Goal: Task Accomplishment & Management: Use online tool/utility

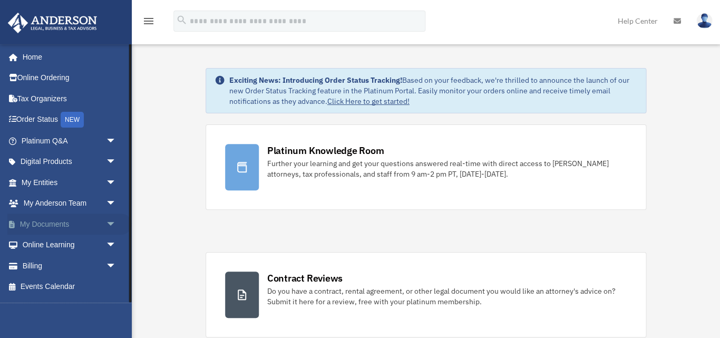
click at [108, 221] on span "arrow_drop_down" at bounding box center [115, 225] width 21 height 22
click at [45, 240] on link "Box" at bounding box center [73, 245] width 117 height 21
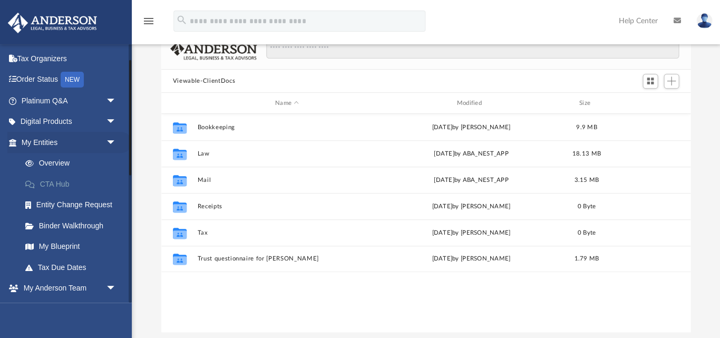
scroll to position [36, 0]
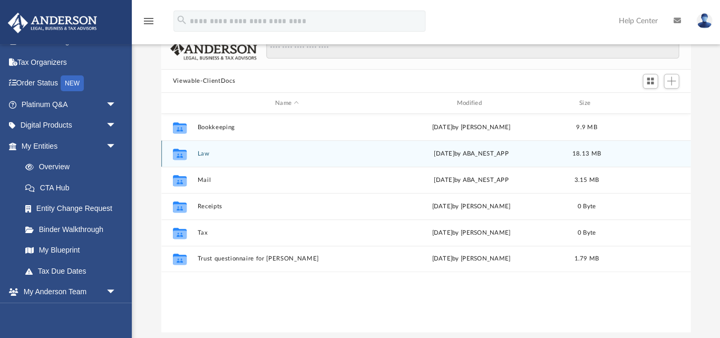
click at [182, 154] on icon "grid" at bounding box center [180, 155] width 14 height 8
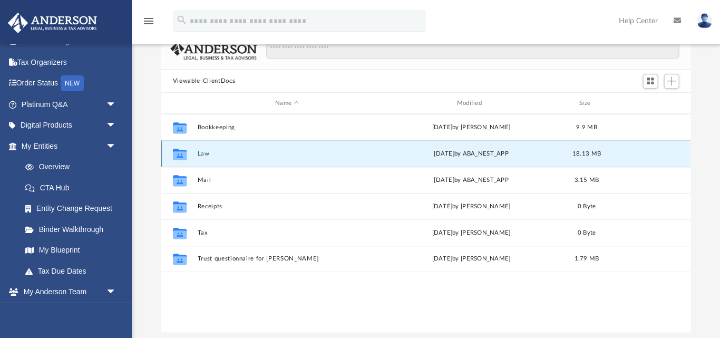
click at [179, 153] on icon "grid" at bounding box center [180, 155] width 14 height 8
click at [223, 153] on button "Law" at bounding box center [286, 153] width 179 height 7
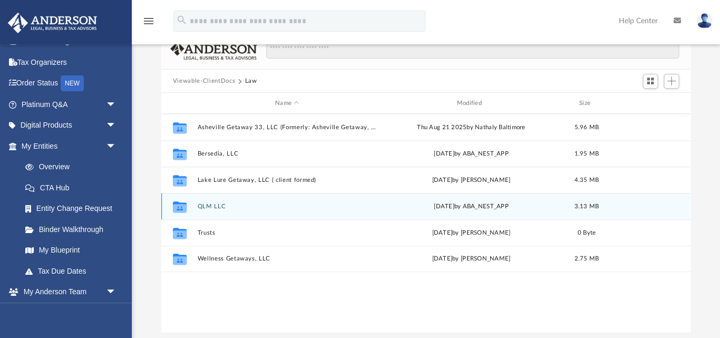
click at [240, 201] on div "Collaborated Folder QLM LLC [DATE] by ABA_NEST_APP 3.13 MB" at bounding box center [425, 206] width 529 height 26
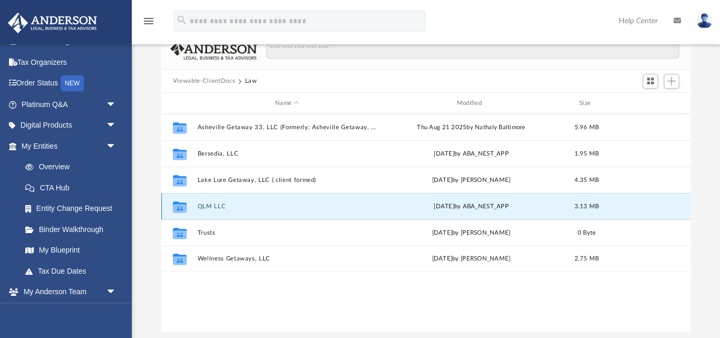
click at [237, 206] on button "QLM LLC" at bounding box center [286, 206] width 179 height 7
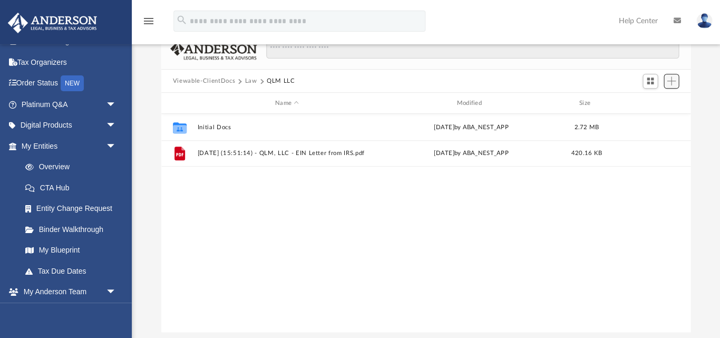
click at [675, 79] on span "Add" at bounding box center [671, 80] width 9 height 9
click at [654, 101] on li "Upload" at bounding box center [657, 101] width 34 height 11
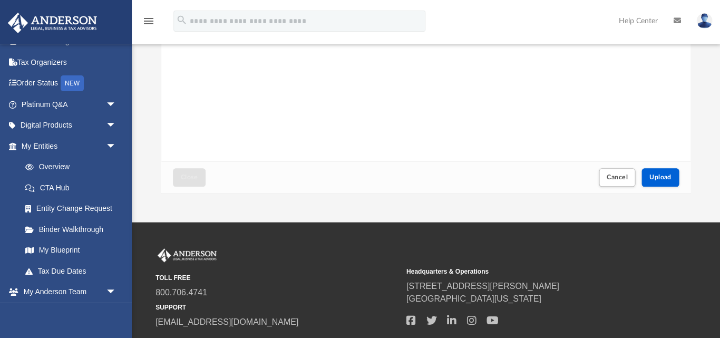
scroll to position [210, 0]
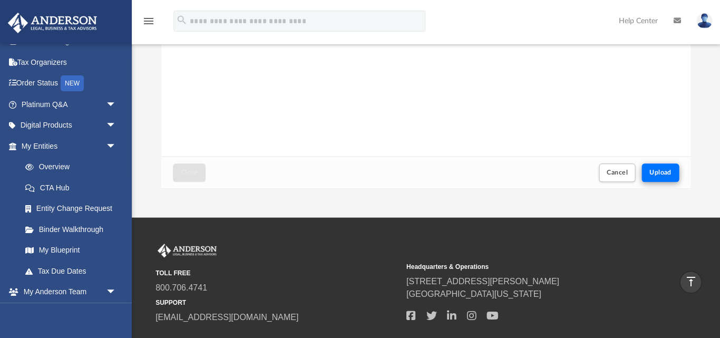
click at [652, 171] on span "Upload" at bounding box center [661, 172] width 22 height 6
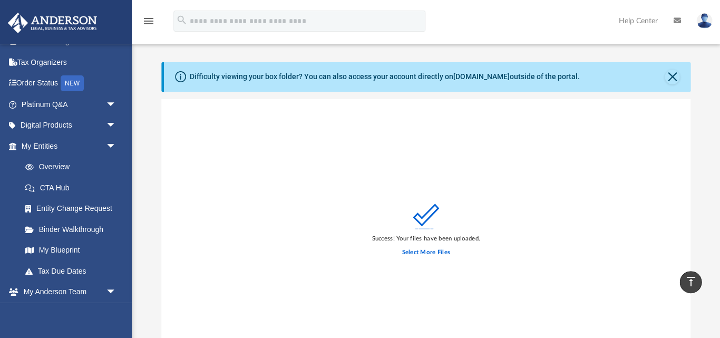
scroll to position [0, 0]
click at [672, 73] on button "Close" at bounding box center [672, 77] width 15 height 15
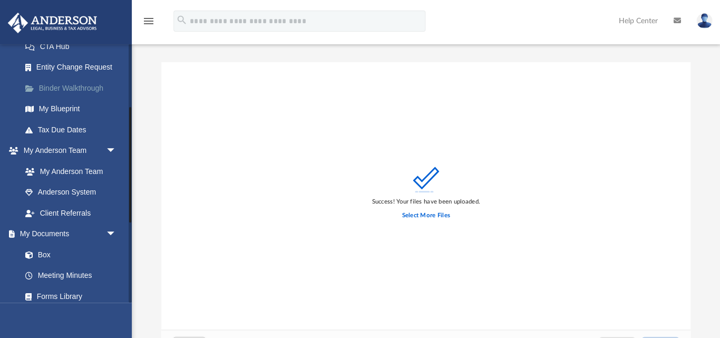
scroll to position [195, 0]
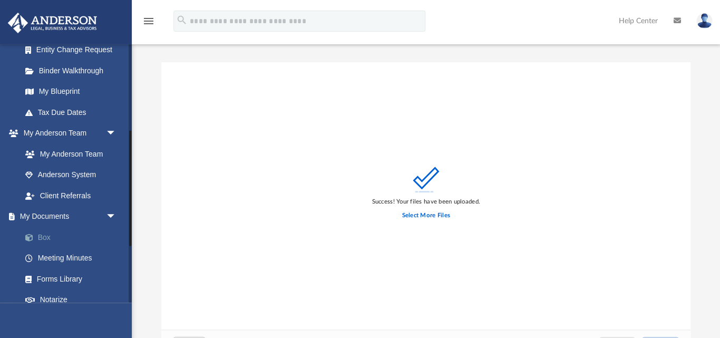
click at [42, 228] on link "Box" at bounding box center [73, 237] width 117 height 21
click at [44, 230] on link "Box" at bounding box center [73, 237] width 117 height 21
click at [31, 234] on span at bounding box center [34, 237] width 7 height 7
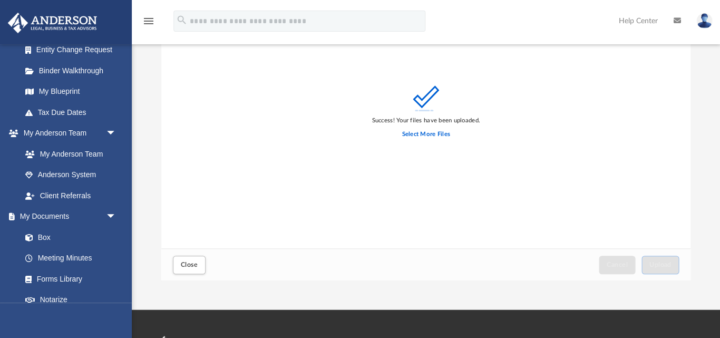
scroll to position [55, 0]
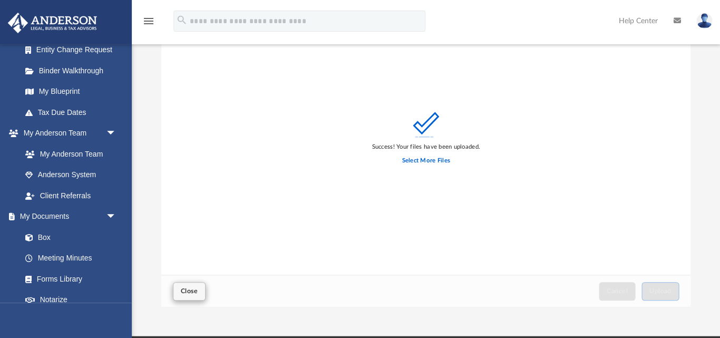
click at [190, 289] on span "Close" at bounding box center [189, 291] width 17 height 6
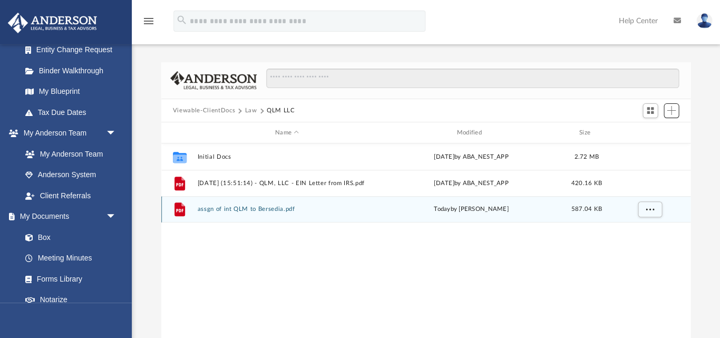
scroll to position [0, 0]
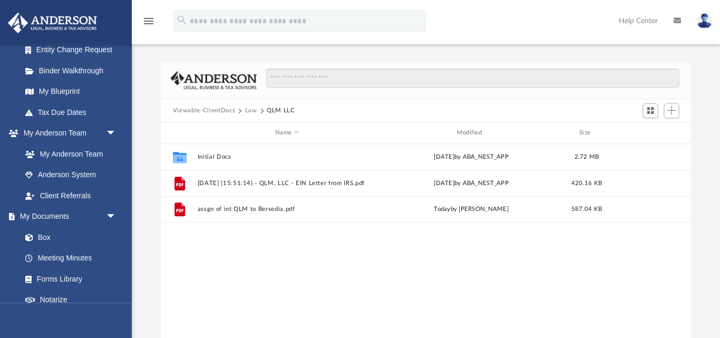
click at [207, 110] on button "Viewable-ClientDocs" at bounding box center [204, 110] width 62 height 9
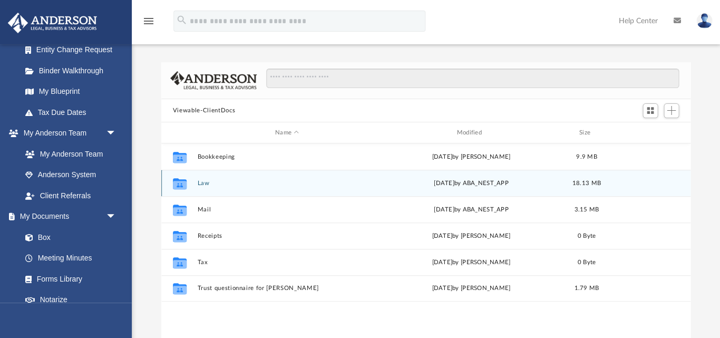
click at [180, 181] on icon "grid" at bounding box center [180, 185] width 14 height 8
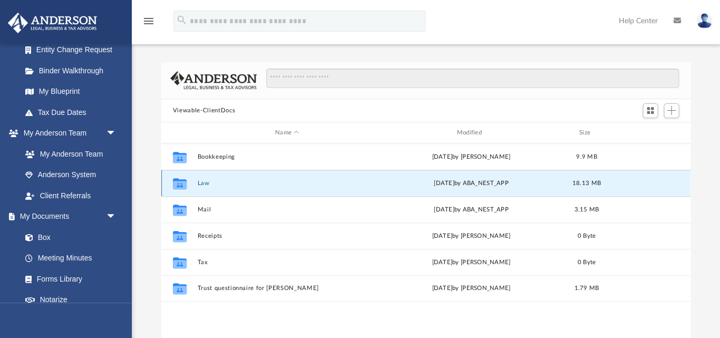
click at [209, 182] on button "Law" at bounding box center [286, 183] width 179 height 7
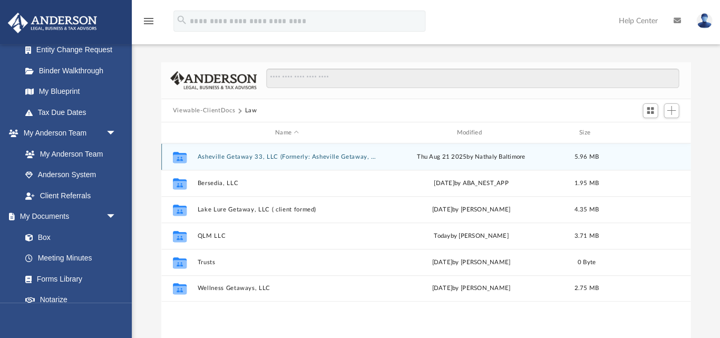
click at [257, 157] on button "Asheville Getaway 33, LLC (Formerly: Asheville Getaway, LLC)" at bounding box center [286, 156] width 179 height 7
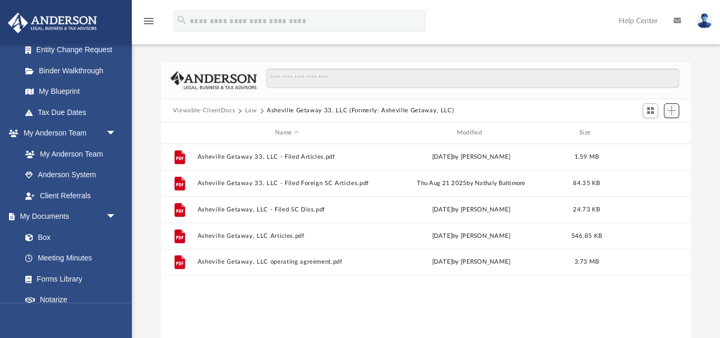
click at [671, 109] on span "Add" at bounding box center [671, 110] width 9 height 9
click at [645, 134] on li "Upload" at bounding box center [657, 131] width 34 height 11
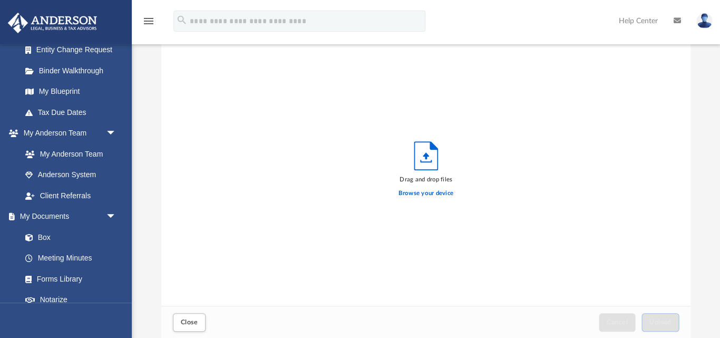
scroll to position [1, 1]
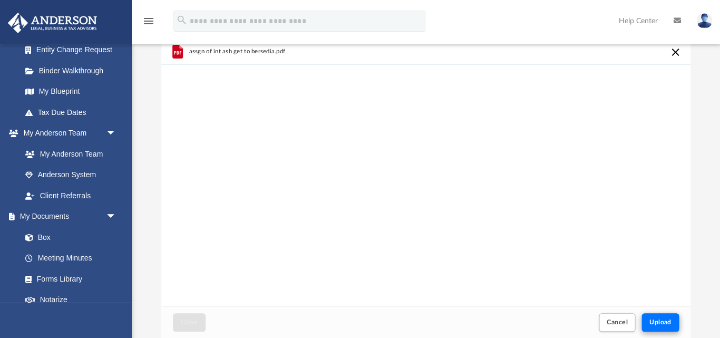
click at [652, 326] on button "Upload" at bounding box center [661, 322] width 38 height 18
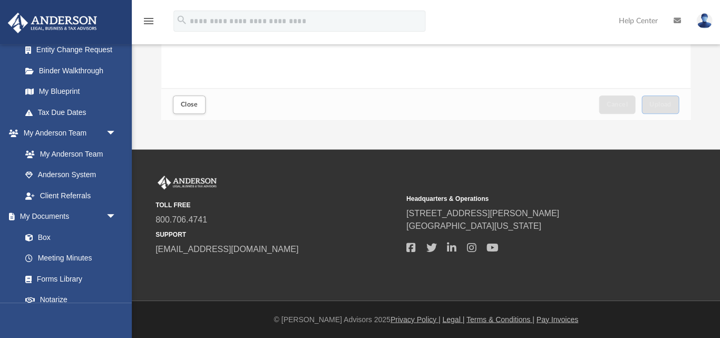
scroll to position [241, 0]
click at [197, 105] on span "Close" at bounding box center [189, 105] width 17 height 6
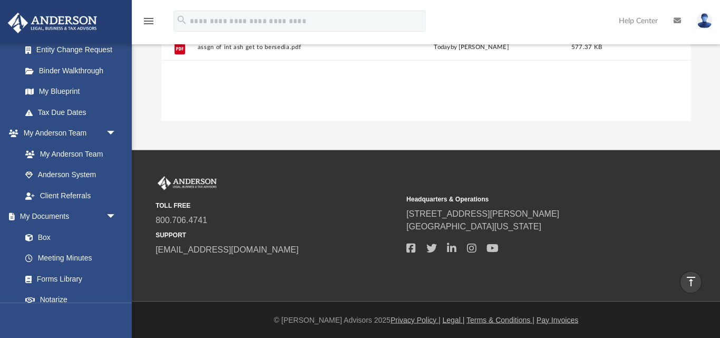
scroll to position [0, 0]
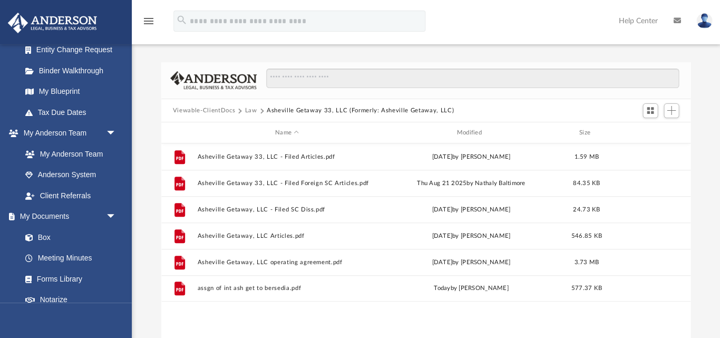
click at [250, 108] on button "Law" at bounding box center [251, 110] width 12 height 9
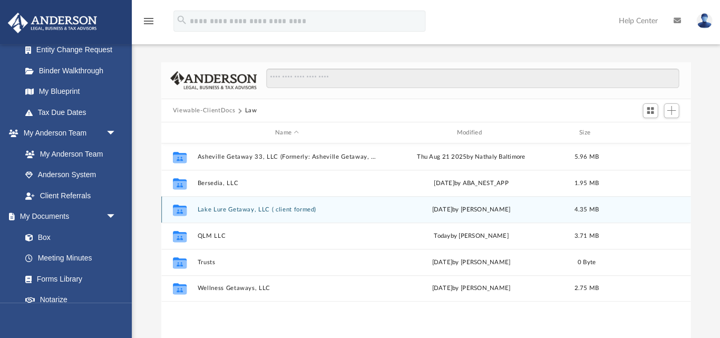
click at [246, 206] on button "Lake Lure Getaway, LLC ( client formed)" at bounding box center [286, 209] width 179 height 7
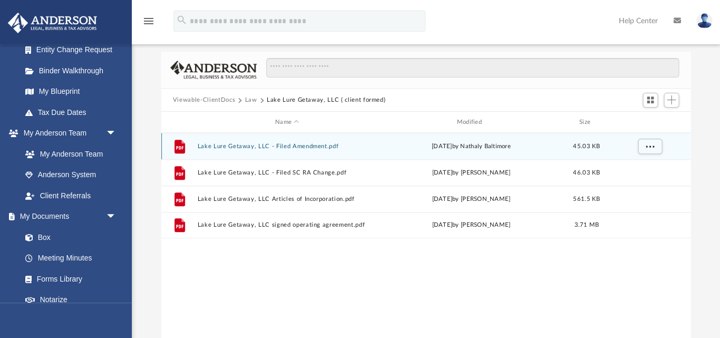
scroll to position [9, 0]
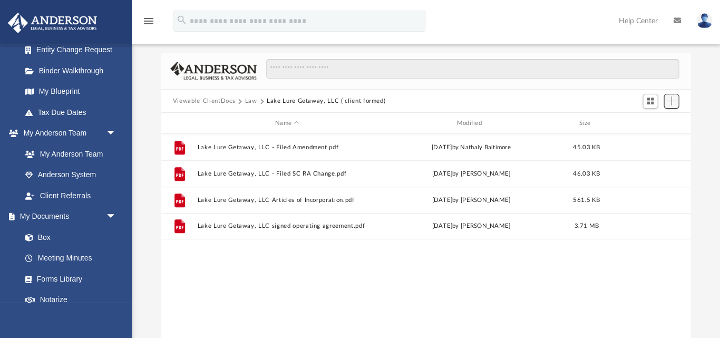
click at [672, 99] on span "Add" at bounding box center [671, 100] width 9 height 9
click at [650, 121] on li "Upload" at bounding box center [657, 122] width 34 height 11
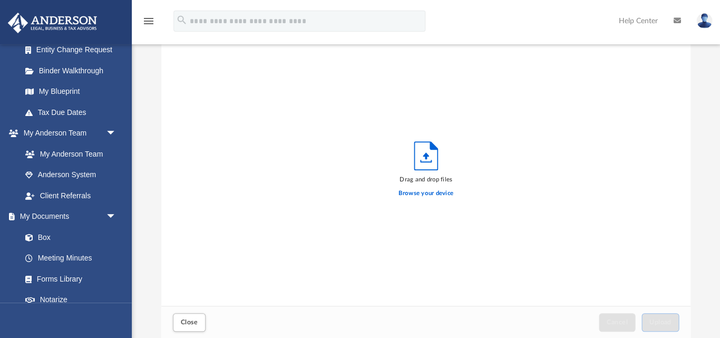
scroll to position [268, 529]
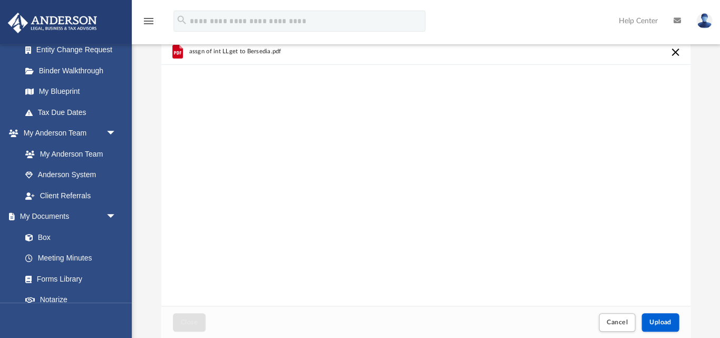
click at [556, 277] on div "assgn of int LLget to Bersedia.pdf" at bounding box center [425, 171] width 529 height 267
click at [650, 327] on button "Upload" at bounding box center [661, 322] width 38 height 18
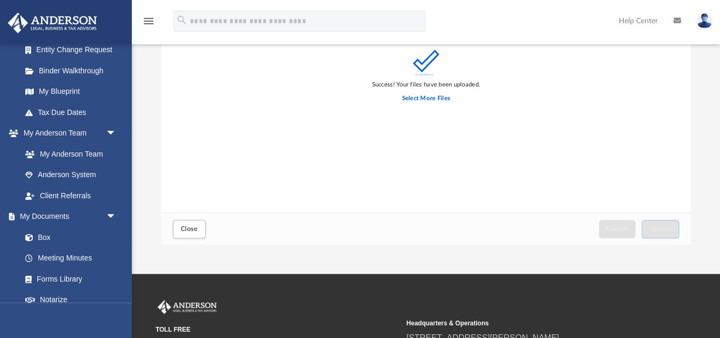
scroll to position [118, 0]
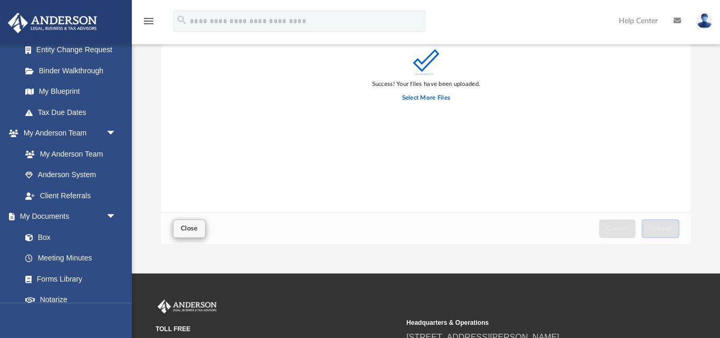
click at [187, 227] on span "Close" at bounding box center [189, 228] width 17 height 6
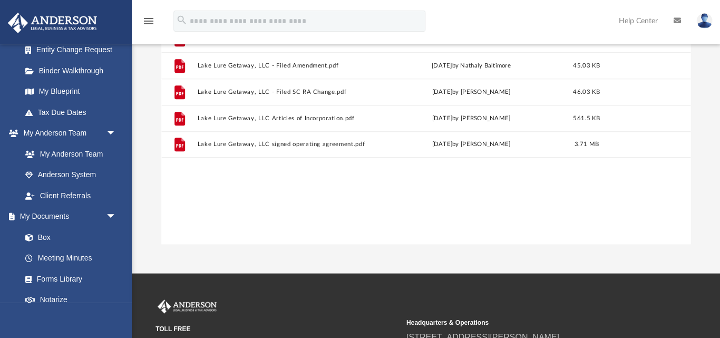
scroll to position [0, 0]
